Goal: Information Seeking & Learning: Check status

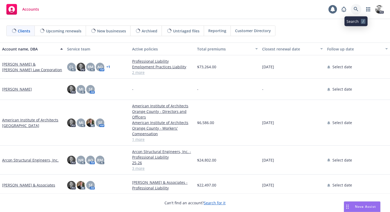
click at [356, 10] on icon at bounding box center [356, 9] width 5 height 5
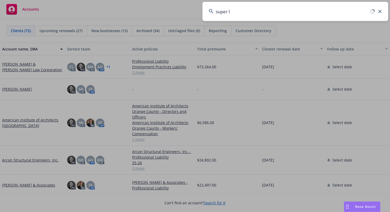
type input "super la"
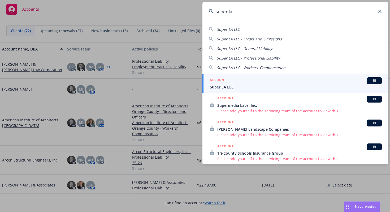
click at [227, 86] on span "Super LA LLC" at bounding box center [296, 87] width 172 height 6
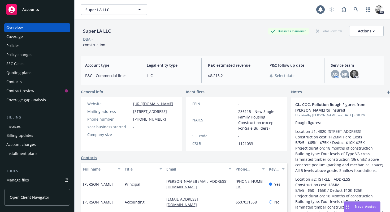
click at [25, 45] on div "Policies" at bounding box center [37, 45] width 62 height 8
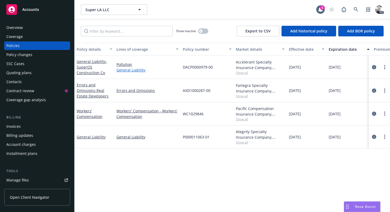
click at [133, 71] on link "General Liability" at bounding box center [147, 70] width 62 height 6
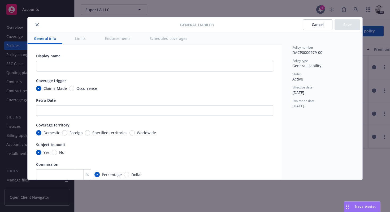
click at [38, 24] on icon "close" at bounding box center [37, 24] width 3 height 3
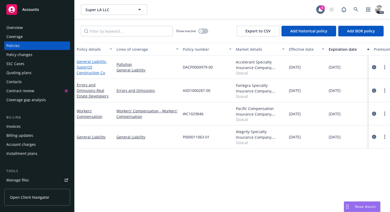
click at [82, 67] on span "- SuperOS Construction Co" at bounding box center [92, 67] width 30 height 16
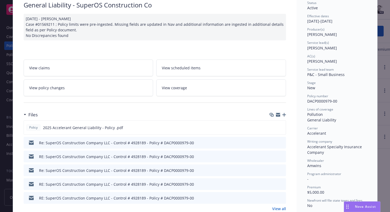
scroll to position [45, 0]
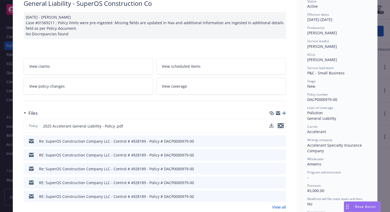
click at [280, 125] on icon "preview file" at bounding box center [280, 126] width 5 height 4
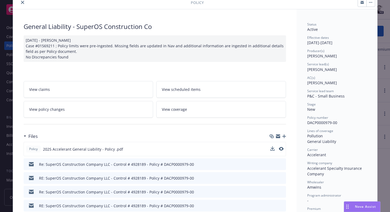
scroll to position [21, 0]
click at [23, 4] on icon "close" at bounding box center [22, 2] width 3 height 3
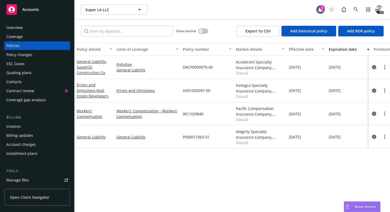
click at [31, 33] on div "Coverage" at bounding box center [37, 36] width 62 height 8
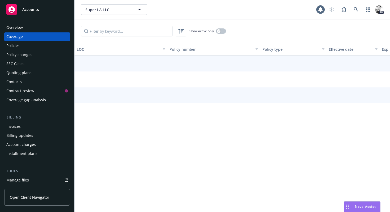
click at [26, 27] on div "Overview" at bounding box center [37, 27] width 62 height 8
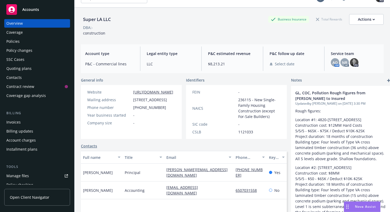
scroll to position [5, 0]
click at [20, 120] on div "Invoices" at bounding box center [13, 121] width 14 height 8
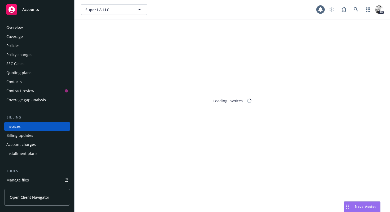
scroll to position [12, 0]
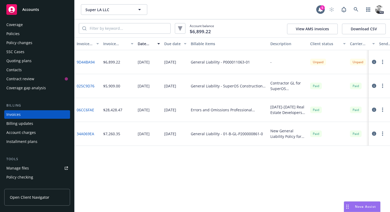
click at [86, 85] on link "025C9D76" at bounding box center [86, 86] width 18 height 6
click at [20, 33] on div "Policies" at bounding box center [37, 33] width 62 height 8
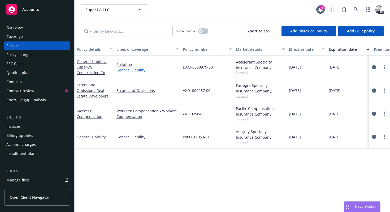
click at [131, 70] on link "General Liability" at bounding box center [147, 70] width 62 height 6
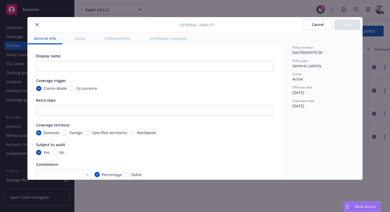
click at [37, 28] on div "General Liability Cancel Save" at bounding box center [195, 24] width 335 height 15
click at [36, 25] on icon "close" at bounding box center [37, 24] width 3 height 3
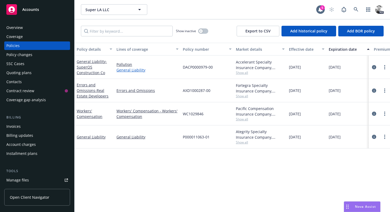
click at [121, 68] on link "General Liability" at bounding box center [147, 70] width 62 height 6
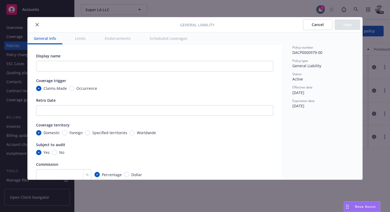
type textarea "x"
click at [35, 24] on button "close" at bounding box center [37, 24] width 6 height 6
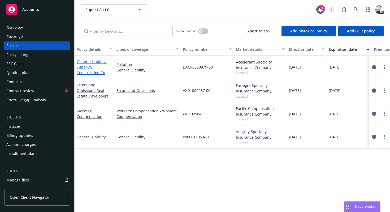
click at [88, 61] on link "General Liability - SuperOS Construction Co" at bounding box center [92, 67] width 30 height 16
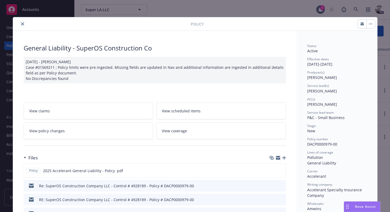
scroll to position [16, 0]
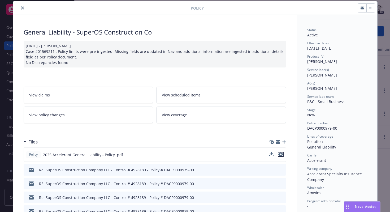
click at [280, 155] on icon "preview file" at bounding box center [280, 154] width 5 height 4
